Goal: Task Accomplishment & Management: Manage account settings

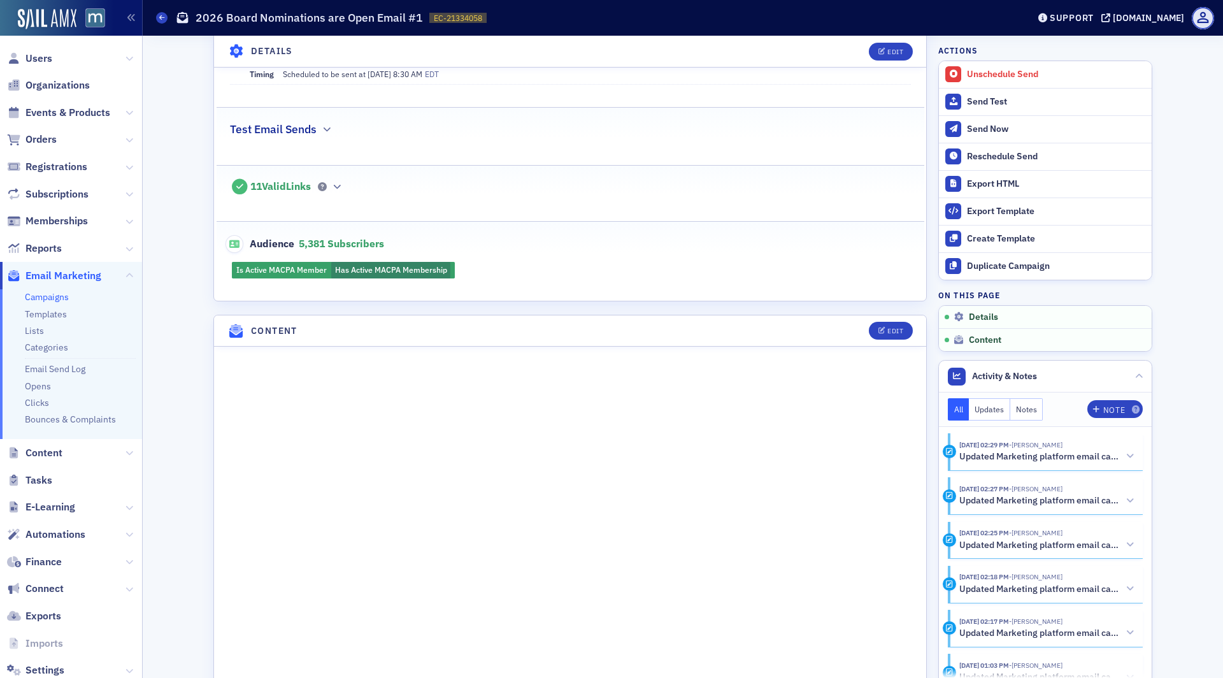
scroll to position [757, 0]
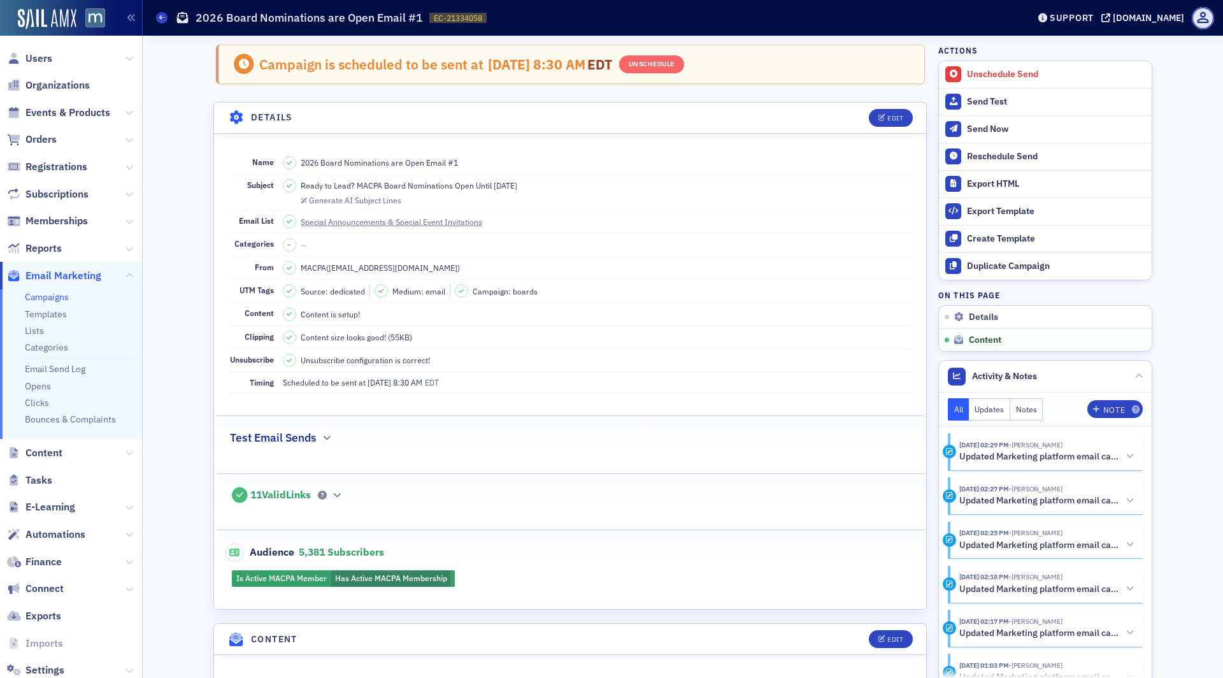
scroll to position [757, 0]
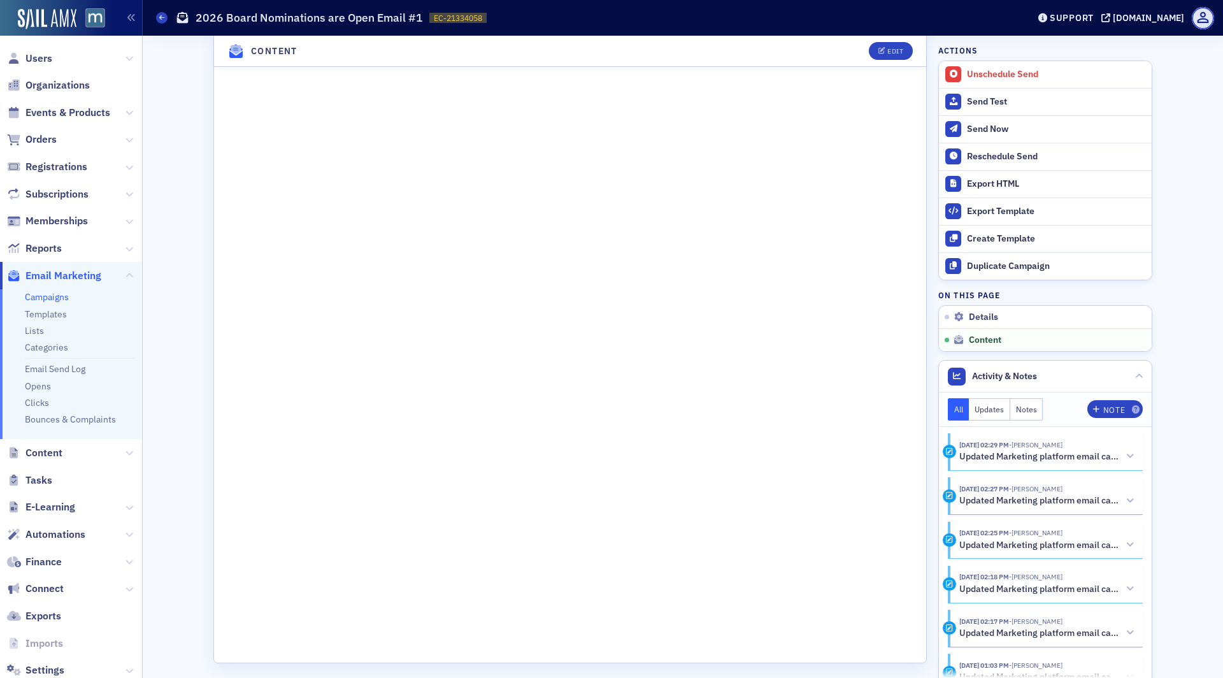
click at [40, 303] on li "Campaigns" at bounding box center [80, 297] width 111 height 12
click at [40, 301] on link "Campaigns" at bounding box center [47, 296] width 44 height 11
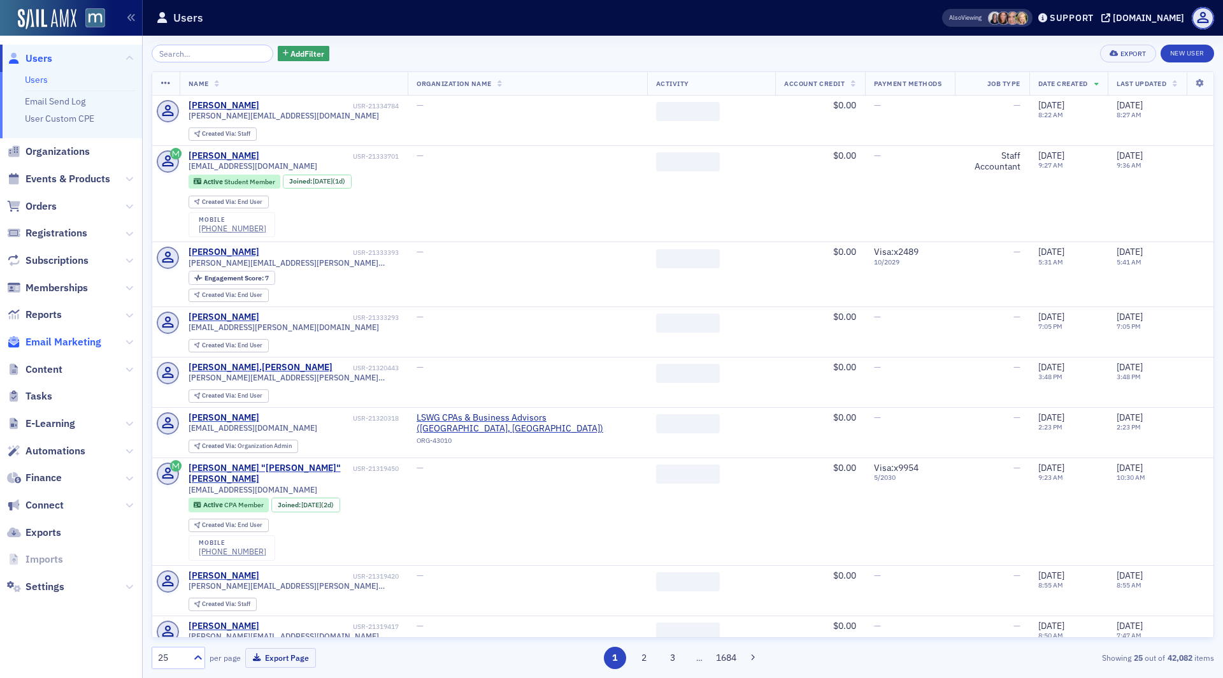
click at [82, 343] on span "Email Marketing" at bounding box center [63, 342] width 76 height 14
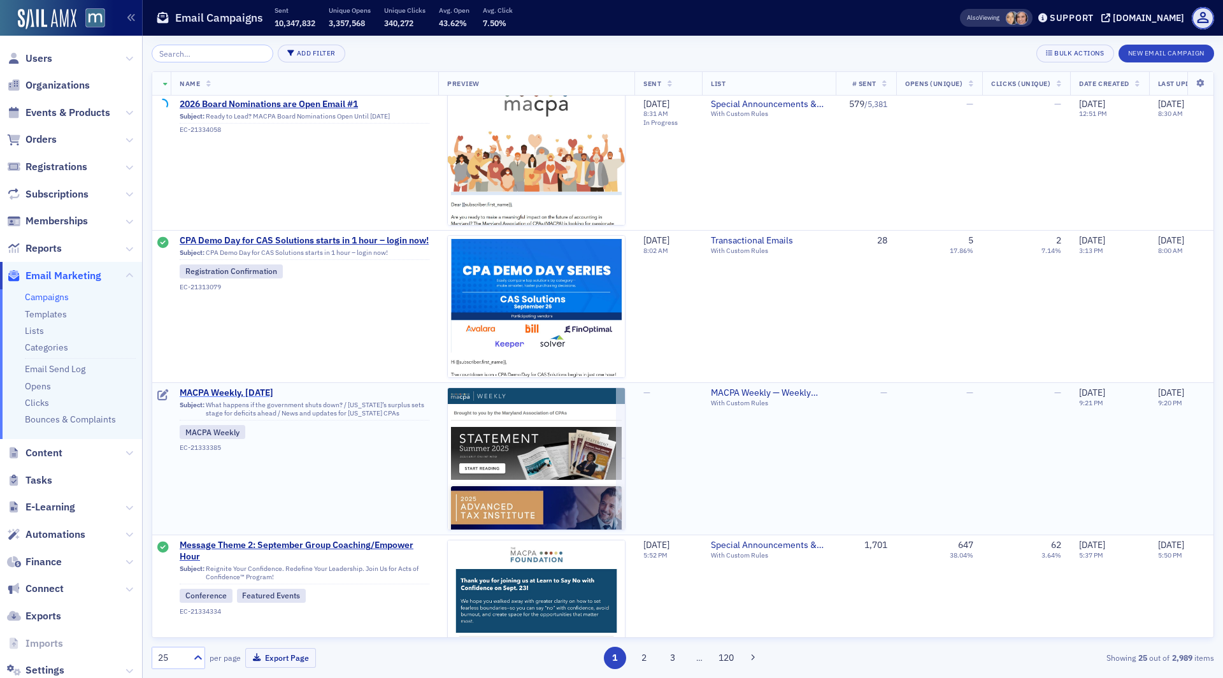
scroll to position [201, 0]
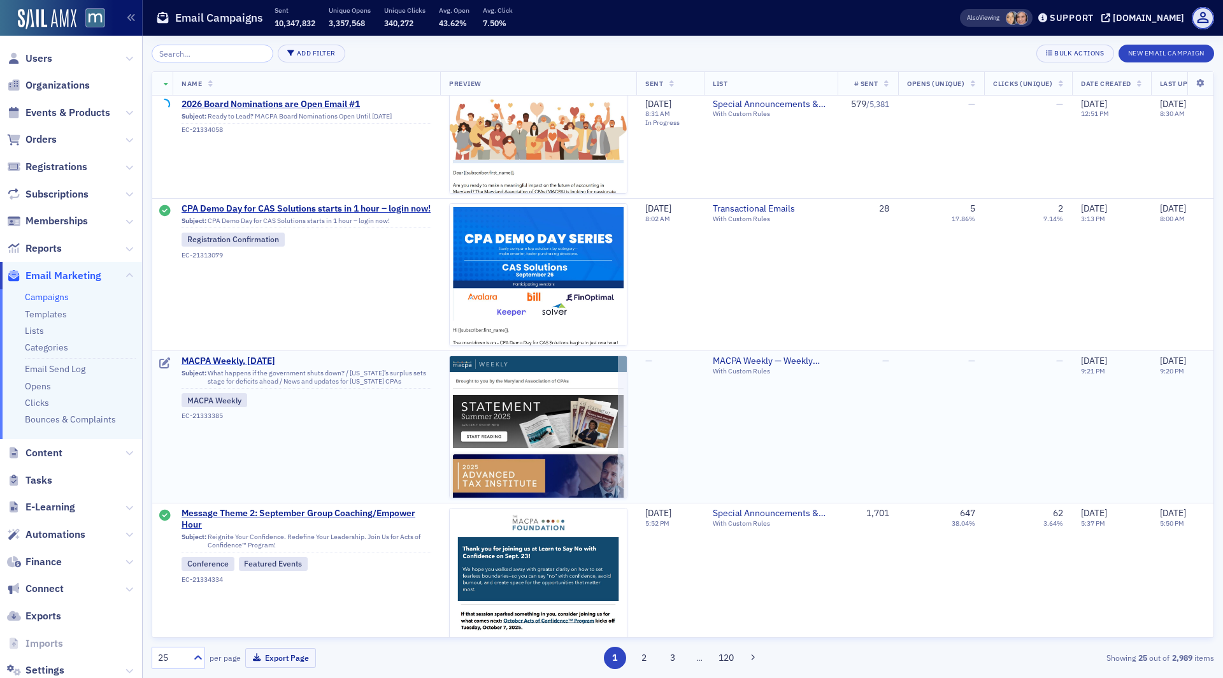
click at [234, 358] on span "MACPA Weekly, Sept. 26" at bounding box center [307, 361] width 250 height 11
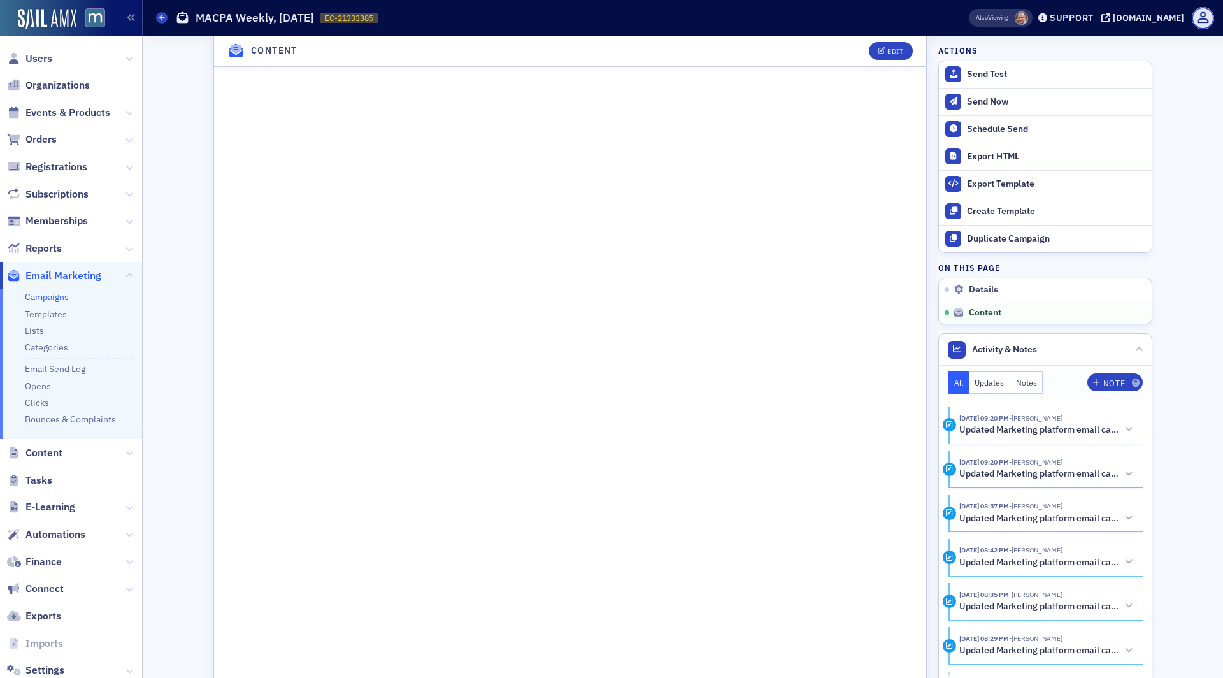
scroll to position [899, 0]
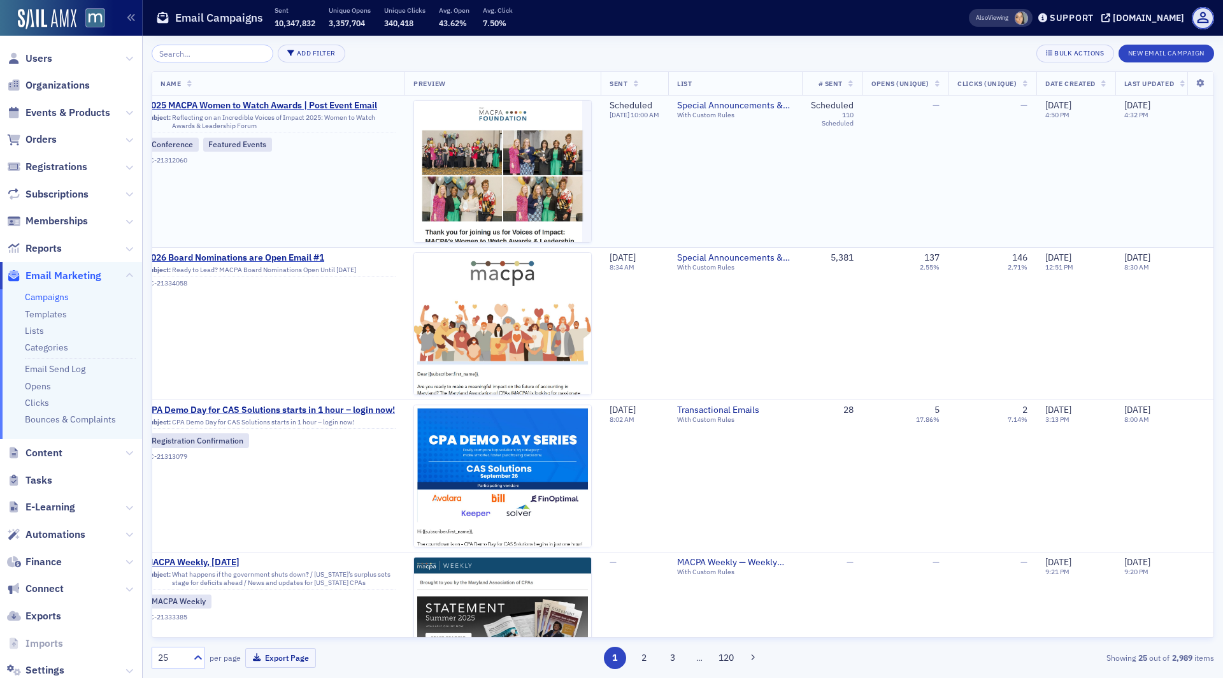
scroll to position [0, 37]
drag, startPoint x: 1026, startPoint y: 263, endPoint x: 1055, endPoint y: 269, distance: 29.2
click at [1056, 269] on tr "2026 Board Nominations are Open Email #1 Subject: Ready to Lead? MACPA Board No…" at bounding box center [667, 323] width 1104 height 152
click at [1053, 269] on td "9/25/2025 12:51 PM" at bounding box center [1074, 323] width 78 height 152
drag, startPoint x: 1046, startPoint y: 269, endPoint x: 992, endPoint y: 256, distance: 56.3
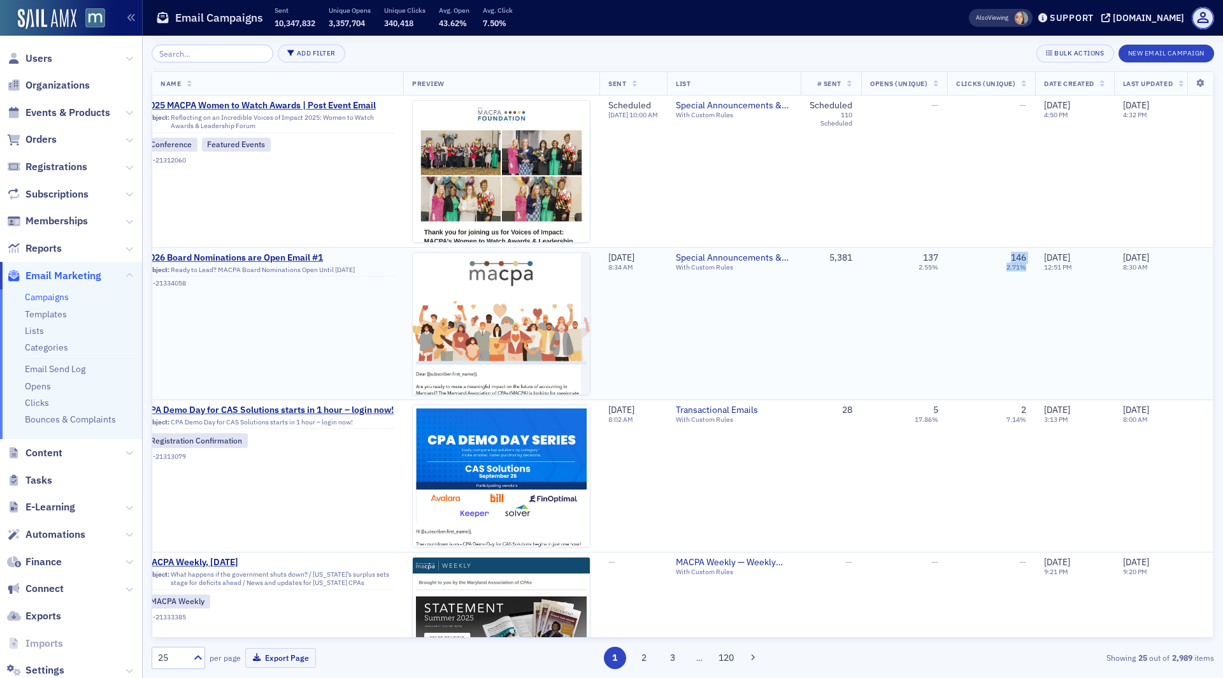
click at [992, 257] on td "146 2.71%" at bounding box center [992, 323] width 88 height 152
click at [992, 268] on div "146 2.71%" at bounding box center [991, 262] width 70 height 20
drag, startPoint x: 992, startPoint y: 268, endPoint x: 1050, endPoint y: 281, distance: 59.4
click at [1035, 281] on td "146 2.71%" at bounding box center [992, 323] width 88 height 152
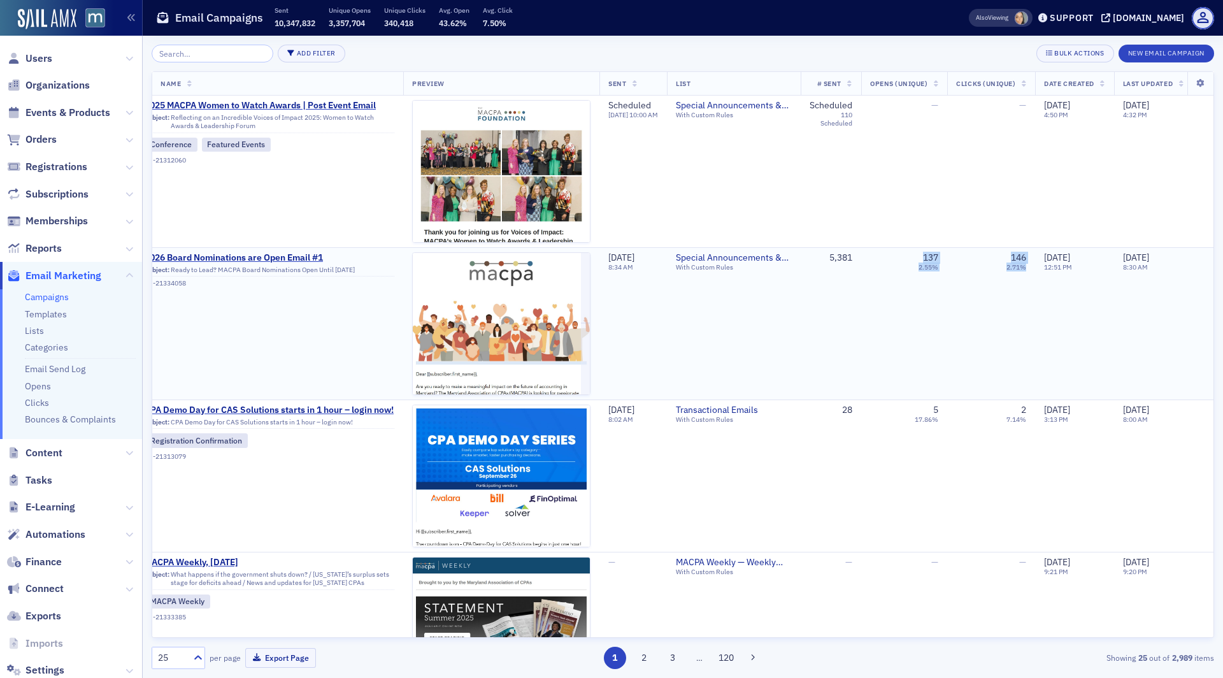
drag, startPoint x: 969, startPoint y: 272, endPoint x: 907, endPoint y: 268, distance: 61.3
click at [907, 268] on tr "2026 Board Nominations are Open Email #1 Subject: Ready to Lead? MACPA Board No…" at bounding box center [667, 323] width 1104 height 152
click at [907, 268] on div "137 2.55%" at bounding box center [904, 262] width 68 height 20
drag, startPoint x: 907, startPoint y: 261, endPoint x: 1025, endPoint y: 265, distance: 117.3
click at [1025, 266] on tr "2026 Board Nominations are Open Email #1 Subject: Ready to Lead? MACPA Board No…" at bounding box center [667, 323] width 1104 height 152
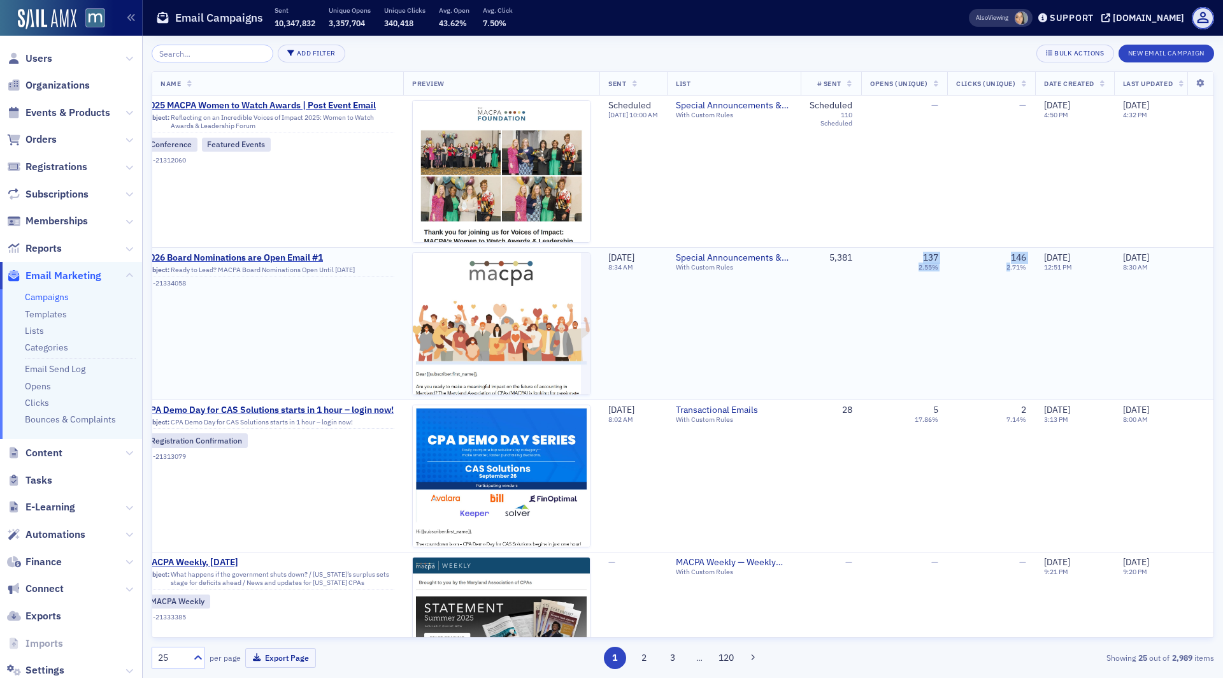
click at [1025, 265] on div "2.71%" at bounding box center [1017, 267] width 20 height 8
click at [261, 259] on span "2026 Board Nominations are Open Email #1" at bounding box center [270, 257] width 250 height 11
